Goal: Task Accomplishment & Management: Manage account settings

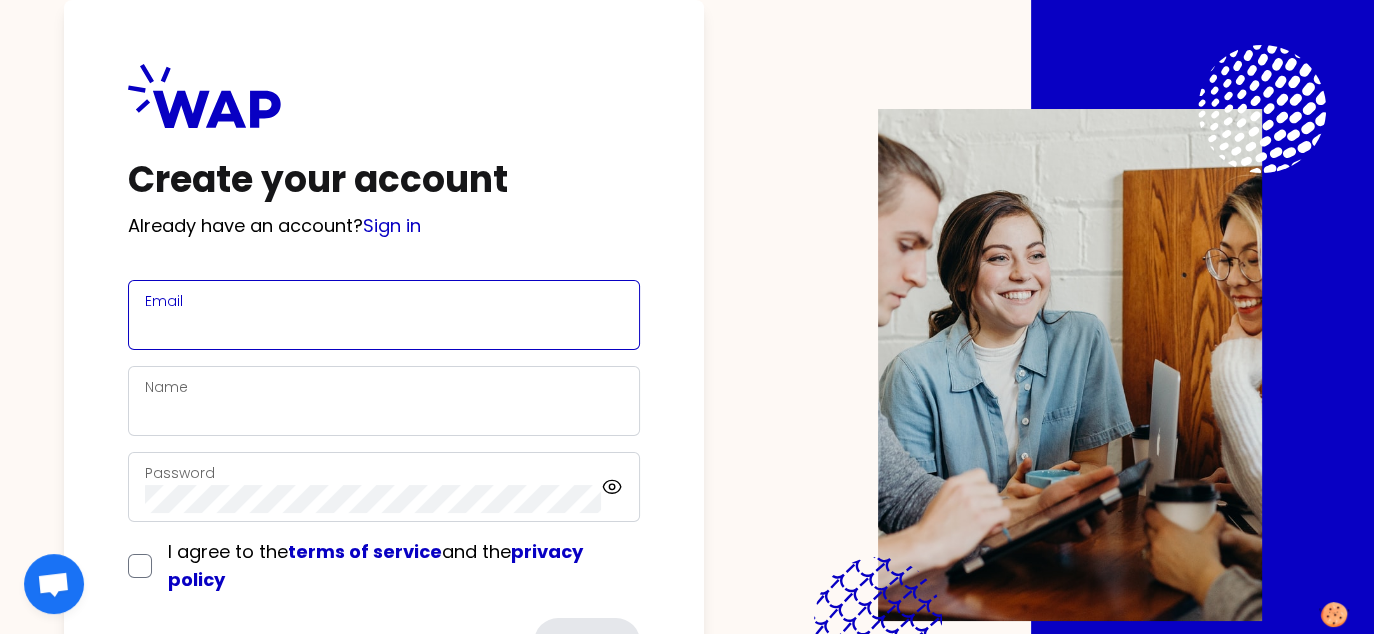
click at [246, 314] on input "Email" at bounding box center [384, 327] width 478 height 28
click at [413, 230] on link "Sign in" at bounding box center [392, 225] width 58 height 25
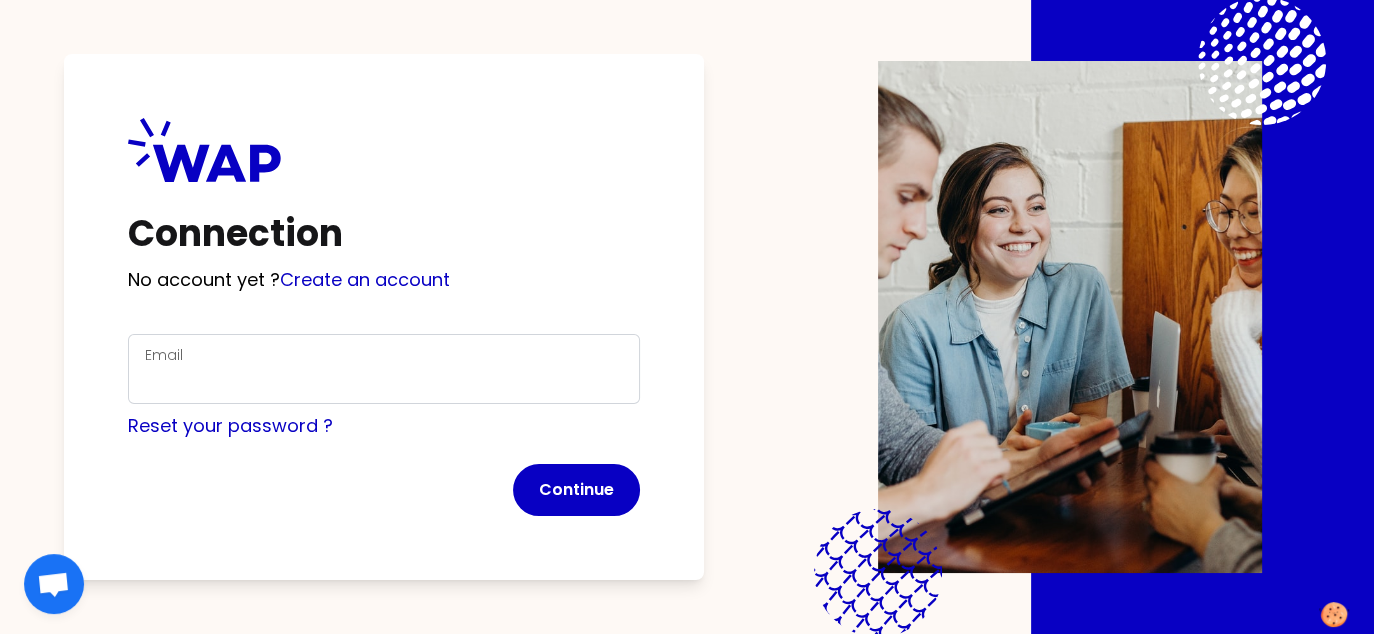
click at [307, 402] on div "Email" at bounding box center [384, 369] width 512 height 70
click at [302, 383] on input "Email" at bounding box center [384, 381] width 478 height 28
type input "[EMAIL_ADDRESS][DOMAIN_NAME]"
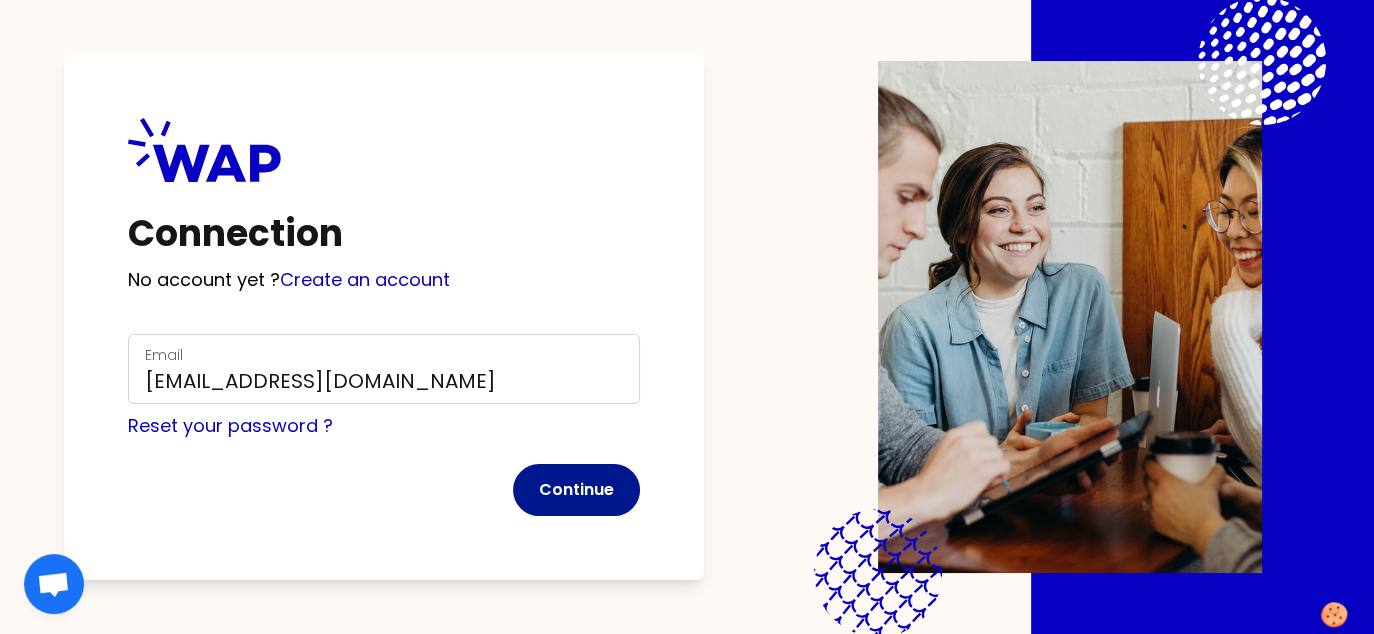
click at [552, 488] on button "Continue" at bounding box center [576, 490] width 127 height 52
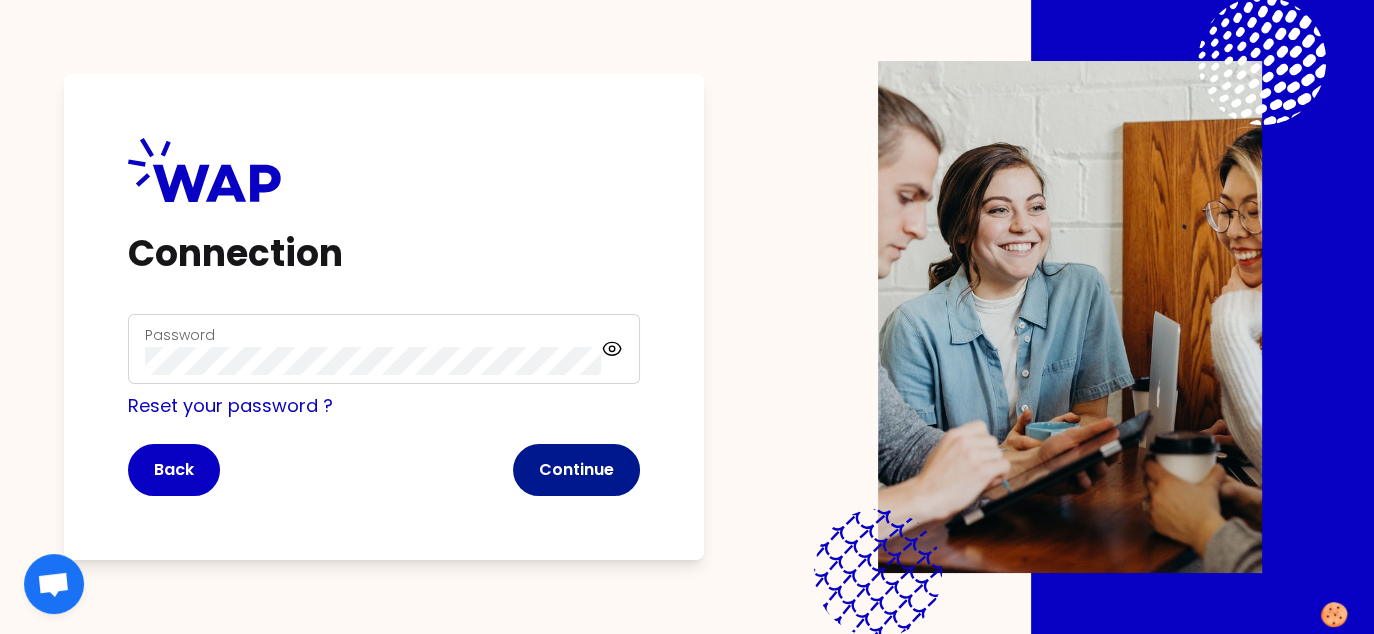
click at [570, 450] on button "Continue" at bounding box center [576, 470] width 127 height 52
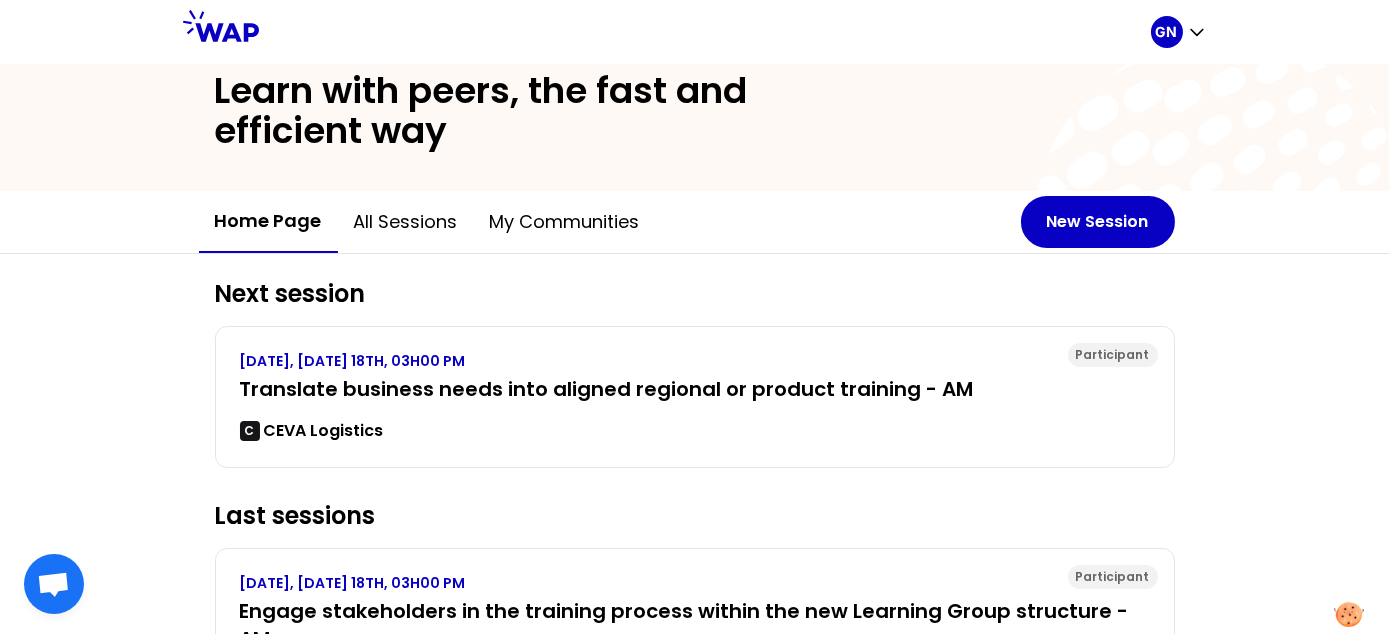
scroll to position [100, 0]
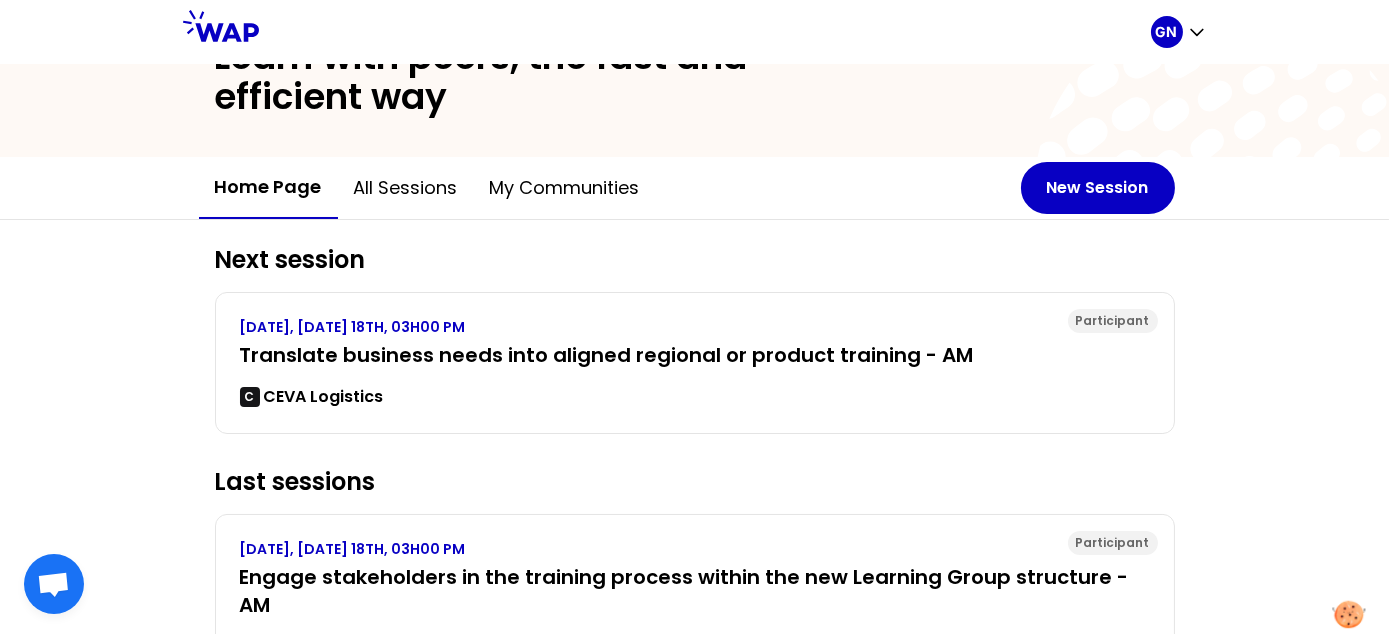
click at [1350, 605] on img at bounding box center [1349, 615] width 33 height 28
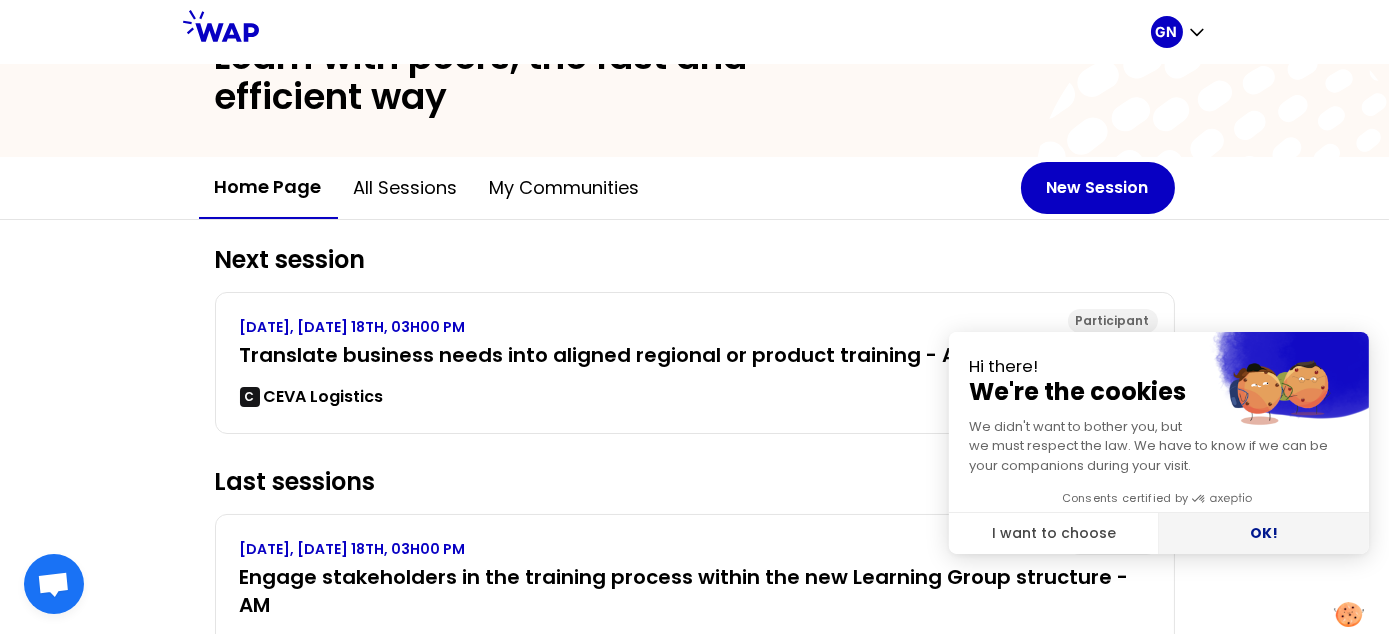
click at [1297, 532] on button "OK!" at bounding box center [1264, 534] width 210 height 42
